Goal: Task Accomplishment & Management: Manage account settings

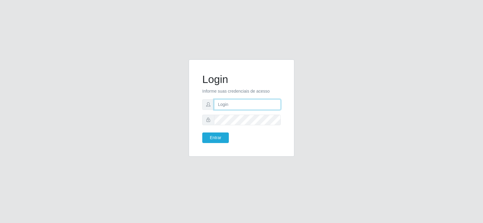
type input "[EMAIL_ADDRESS][DOMAIN_NAME]"
click at [244, 105] on input "[EMAIL_ADDRESS][DOMAIN_NAME]" at bounding box center [247, 104] width 67 height 11
click at [207, 140] on button "Entrar" at bounding box center [215, 137] width 27 height 11
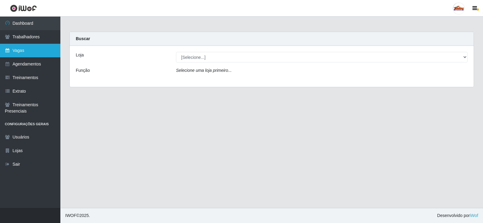
click at [42, 52] on link "Vagas" at bounding box center [30, 51] width 60 height 14
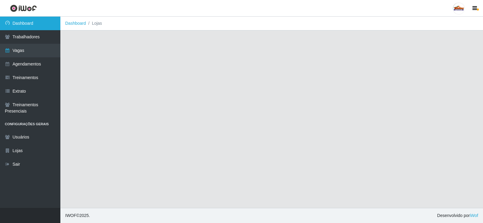
click at [29, 26] on link "Dashboard" at bounding box center [30, 24] width 60 height 14
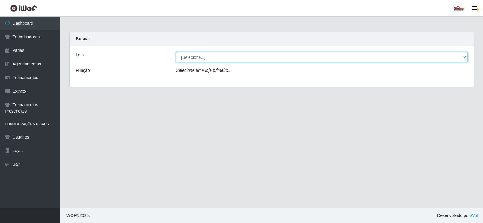
drag, startPoint x: 210, startPoint y: 59, endPoint x: 206, endPoint y: 60, distance: 3.8
click at [210, 59] on select "[Selecione...] Supermercado Tadeu - [GEOGRAPHIC_DATA]" at bounding box center [321, 57] width 291 height 11
drag, startPoint x: 198, startPoint y: 55, endPoint x: 198, endPoint y: 59, distance: 3.3
click at [198, 55] on select "[Selecione...] Supermercado Tadeu - [GEOGRAPHIC_DATA]" at bounding box center [321, 57] width 291 height 11
click at [199, 60] on select "[Selecione...] Supermercado Tadeu - [GEOGRAPHIC_DATA]" at bounding box center [321, 57] width 291 height 11
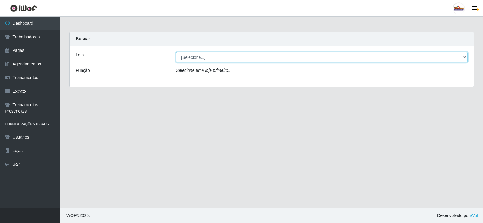
select select "195"
click at [176, 52] on select "[Selecione...] Supermercado Tadeu - [GEOGRAPHIC_DATA]" at bounding box center [321, 57] width 291 height 11
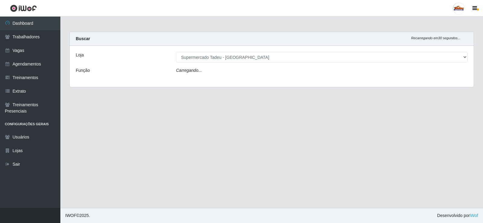
drag, startPoint x: 190, startPoint y: 66, endPoint x: 192, endPoint y: 74, distance: 8.4
click at [191, 68] on div "Loja [Selecione...] Supermercado Tadeu - [GEOGRAPHIC_DATA] Função Carregando..." at bounding box center [272, 66] width 404 height 41
click at [194, 75] on select "[Selecione...] ASG ASG + ASG ++ Auxiliar de Estacionamento Auxiliar de Estacion…" at bounding box center [321, 72] width 291 height 11
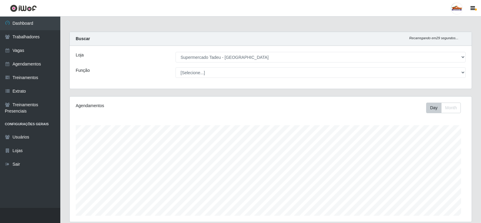
click at [194, 75] on select "[Selecione...] ASG ASG + ASG ++ Auxiliar de Estacionamento Auxiliar de Estacion…" at bounding box center [321, 72] width 290 height 11
click at [125, 120] on div "Agendamentos Day Month" at bounding box center [271, 159] width 402 height 125
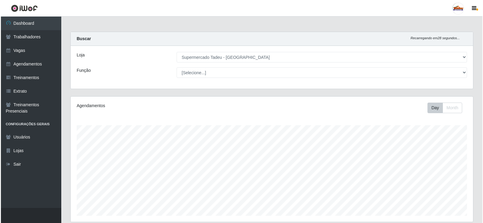
scroll to position [178, 0]
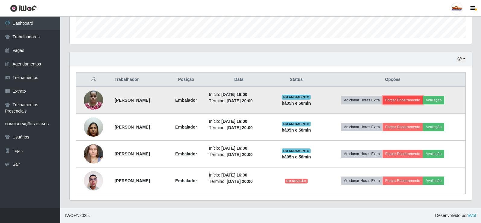
click at [407, 101] on button "Forçar Encerramento" at bounding box center [403, 100] width 40 height 8
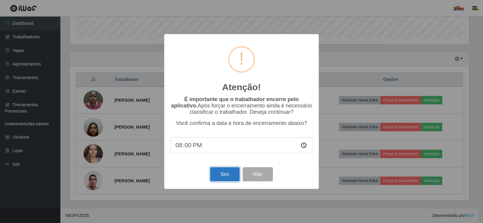
click at [226, 175] on button "Sim" at bounding box center [224, 174] width 29 height 14
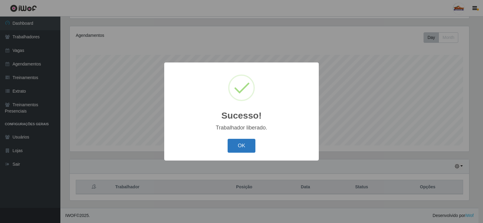
drag, startPoint x: 238, startPoint y: 142, endPoint x: 241, endPoint y: 145, distance: 4.1
click at [239, 143] on button "OK" at bounding box center [241, 146] width 28 height 14
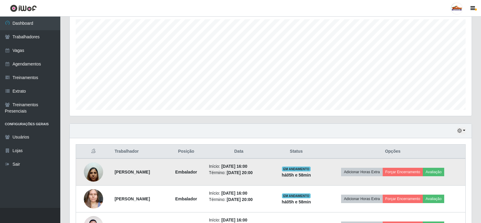
scroll to position [151, 0]
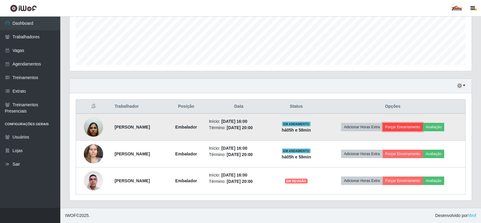
click at [405, 128] on button "Forçar Encerramento" at bounding box center [403, 127] width 40 height 8
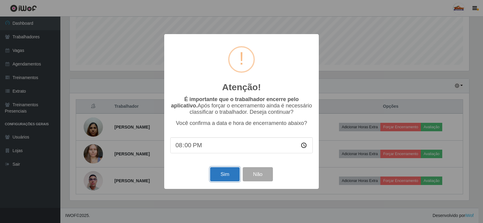
click at [227, 171] on button "Sim" at bounding box center [224, 174] width 29 height 14
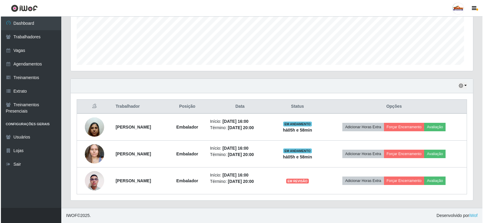
scroll to position [125, 402]
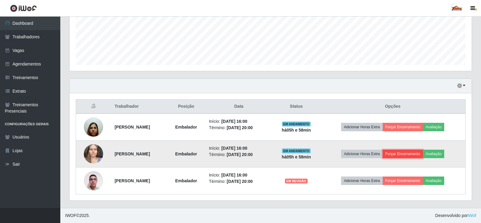
click at [407, 156] on button "Forçar Encerramento" at bounding box center [403, 154] width 40 height 8
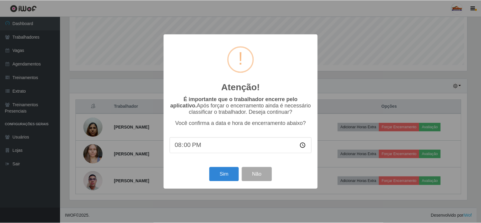
scroll to position [125, 399]
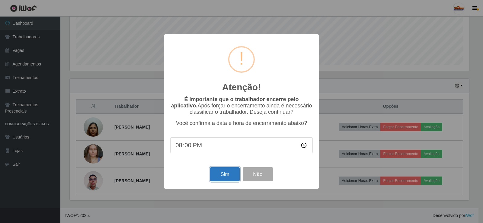
click at [222, 174] on button "Sim" at bounding box center [224, 174] width 29 height 14
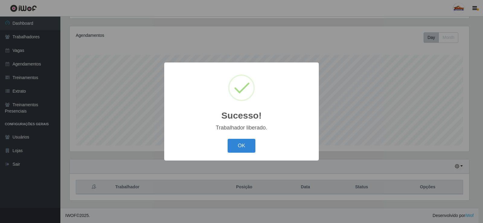
drag, startPoint x: 235, startPoint y: 139, endPoint x: 363, endPoint y: 162, distance: 129.6
click at [236, 140] on button "OK" at bounding box center [241, 146] width 28 height 14
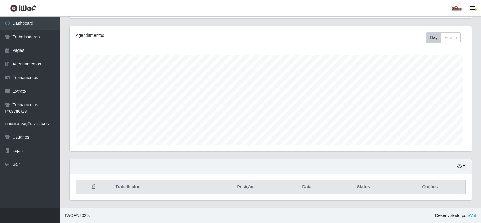
scroll to position [125, 402]
click at [17, 46] on link "Vagas" at bounding box center [30, 51] width 60 height 14
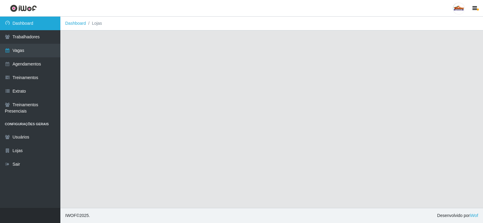
click at [25, 25] on link "Dashboard" at bounding box center [30, 24] width 60 height 14
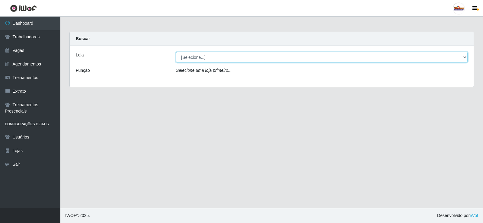
click at [199, 59] on select "[Selecione...] Supermercado Tadeu - [GEOGRAPHIC_DATA]" at bounding box center [321, 57] width 291 height 11
select select "195"
click at [176, 52] on select "[Selecione...] Supermercado Tadeu - [GEOGRAPHIC_DATA]" at bounding box center [321, 57] width 291 height 11
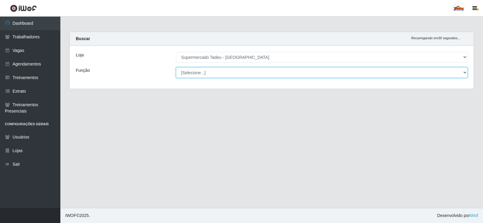
click at [198, 74] on select "[Selecione...] ASG ASG + ASG ++ Auxiliar de Estacionamento Auxiliar de Estacion…" at bounding box center [321, 72] width 291 height 11
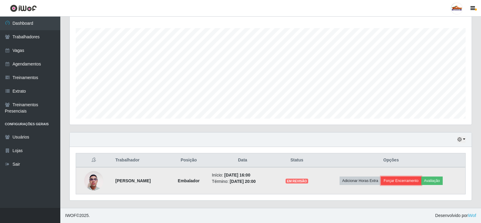
click at [399, 178] on button "Forçar Encerramento" at bounding box center [401, 180] width 40 height 8
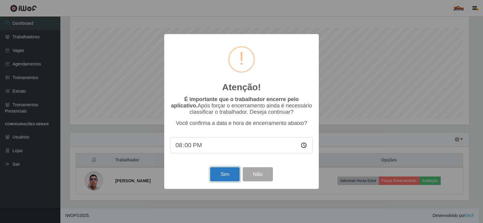
click at [227, 176] on button "Sim" at bounding box center [224, 174] width 29 height 14
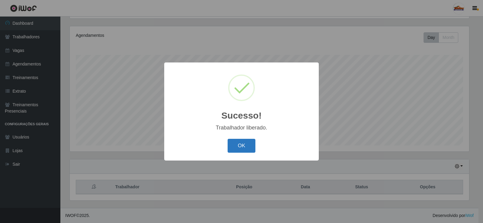
click at [240, 146] on button "OK" at bounding box center [241, 146] width 28 height 14
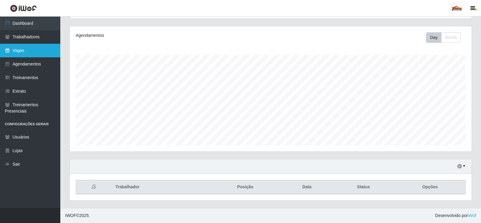
click at [25, 56] on link "Vagas" at bounding box center [30, 51] width 60 height 14
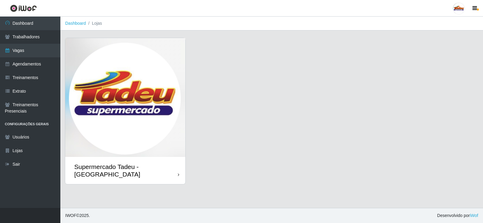
click at [141, 100] on img at bounding box center [125, 97] width 120 height 119
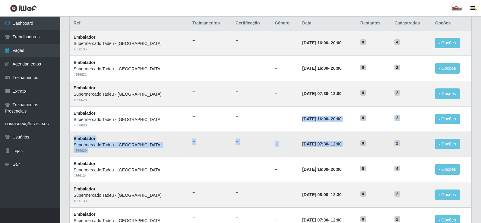
drag, startPoint x: 277, startPoint y: 117, endPoint x: 409, endPoint y: 144, distance: 134.8
click at [409, 144] on tbody "Embalador Supermercado Tadeu - [GEOGRAPHIC_DATA] # 356135 -- -- -- [DATE] 16:00…" at bounding box center [271, 219] width 402 height 379
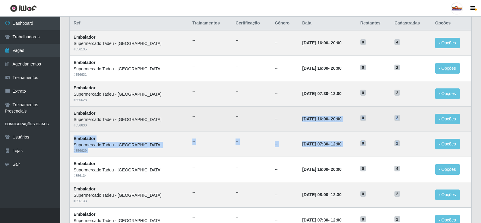
click at [299, 116] on td "[DATE] 16:00 - 20:00" at bounding box center [328, 118] width 58 height 25
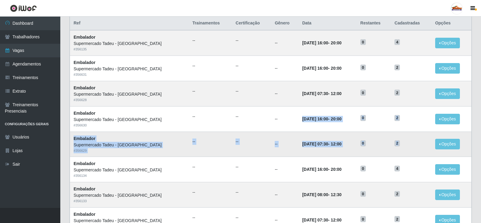
drag, startPoint x: 274, startPoint y: 119, endPoint x: 404, endPoint y: 153, distance: 134.5
click at [404, 153] on tbody "Embalador Supermercado Tadeu - [GEOGRAPHIC_DATA] # 356135 -- -- -- [DATE] 16:00…" at bounding box center [271, 219] width 402 height 379
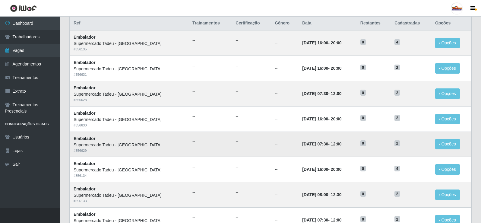
click at [405, 151] on td "2" at bounding box center [411, 144] width 41 height 25
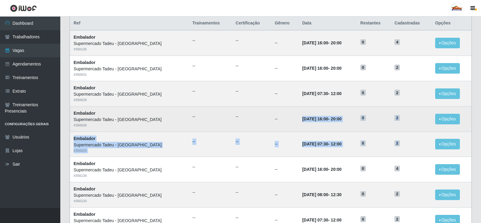
drag, startPoint x: 407, startPoint y: 150, endPoint x: 279, endPoint y: 120, distance: 130.9
click at [279, 120] on tbody "Embalador Supermercado Tadeu - [GEOGRAPHIC_DATA] # 356135 -- -- -- [DATE] 16:00…" at bounding box center [271, 219] width 402 height 379
click at [376, 120] on h5 "0" at bounding box center [373, 117] width 27 height 6
drag, startPoint x: 310, startPoint y: 125, endPoint x: 350, endPoint y: 109, distance: 43.1
click at [410, 152] on tbody "Embalador Supermercado Tadeu - [GEOGRAPHIC_DATA] # 356135 -- -- -- [DATE] 16:00…" at bounding box center [271, 219] width 402 height 379
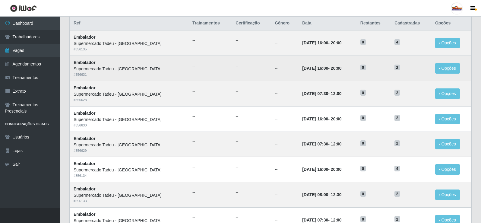
click at [244, 68] on ul "--" at bounding box center [252, 66] width 32 height 6
